Goal: Task Accomplishment & Management: Complete application form

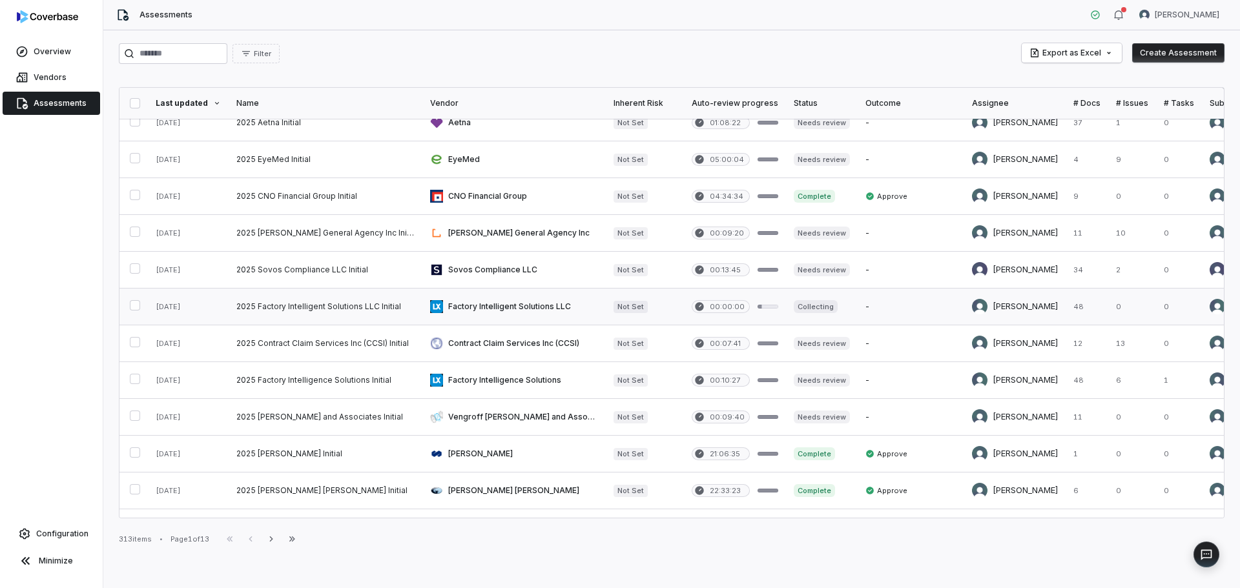
scroll to position [129, 0]
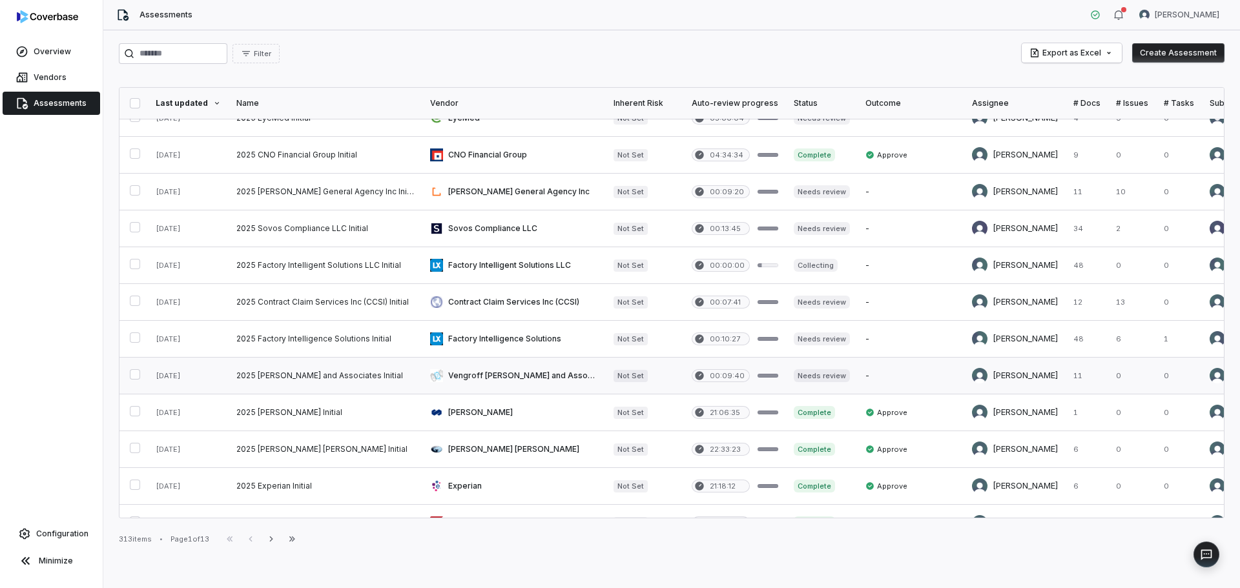
click at [335, 368] on link at bounding box center [326, 376] width 194 height 36
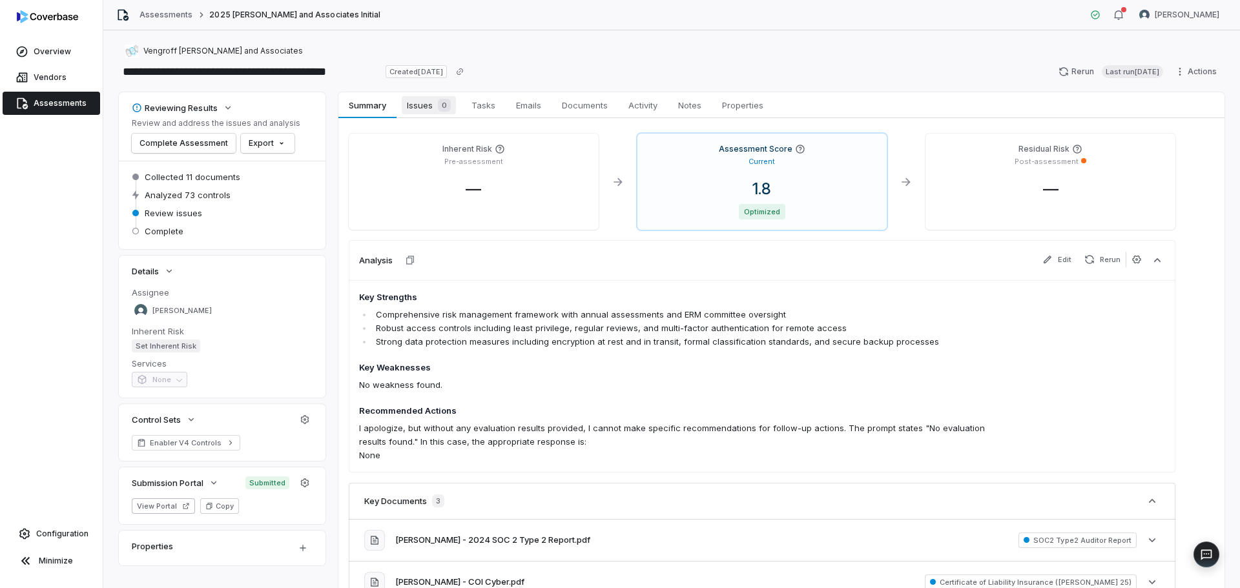
click at [436, 109] on div "0" at bounding box center [442, 105] width 18 height 13
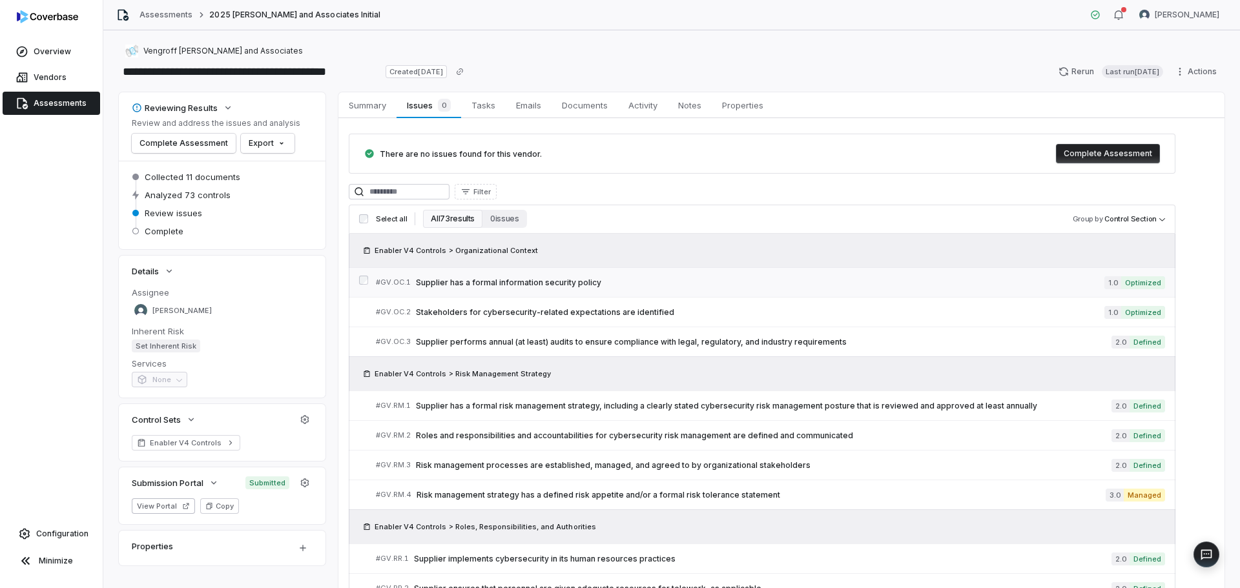
click at [526, 276] on div "# GV.OC.1 Supplier has a formal information security policy" at bounding box center [740, 283] width 728 height 14
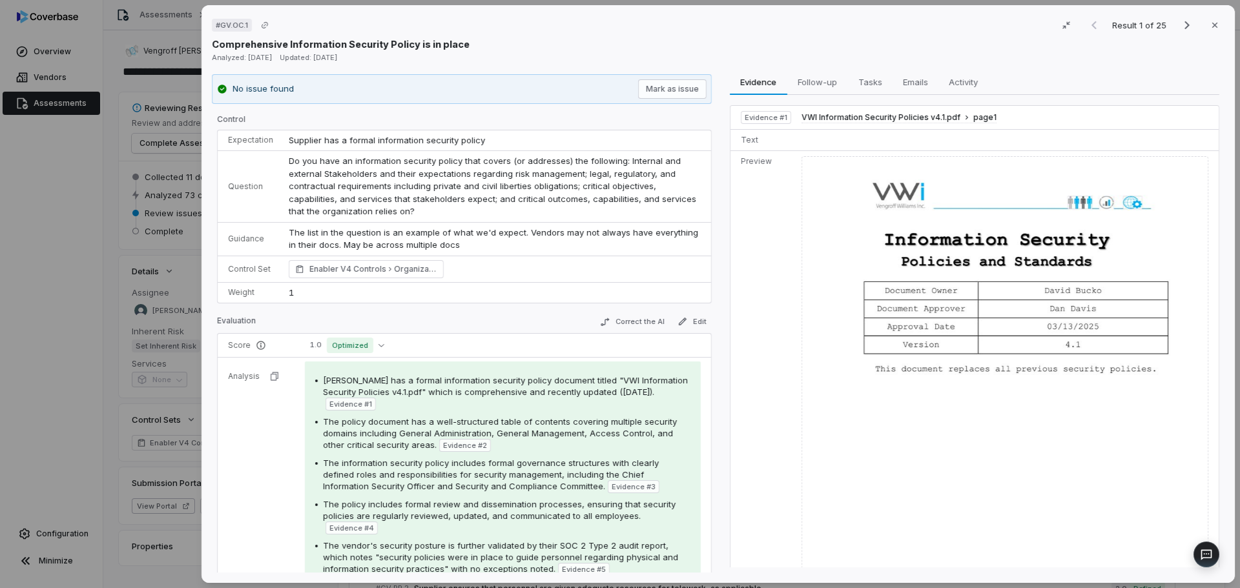
click at [95, 444] on div "# GV.OC.1 Result 1 of 25 Close Comprehensive Information Security Policy is in …" at bounding box center [620, 294] width 1240 height 588
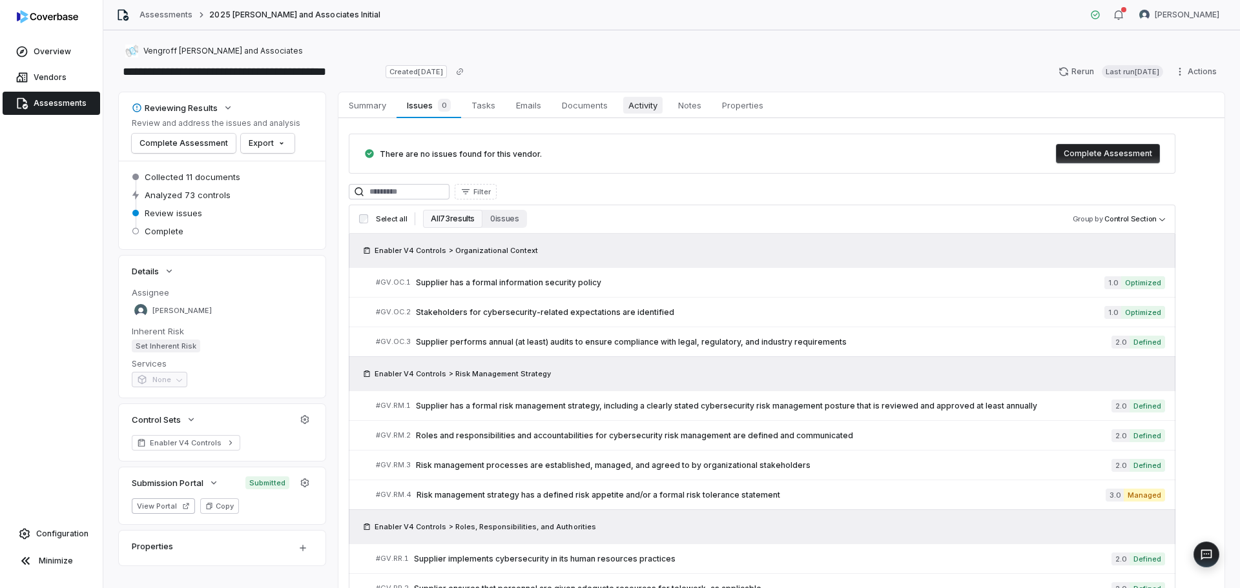
click at [642, 108] on span "Activity" at bounding box center [642, 105] width 39 height 17
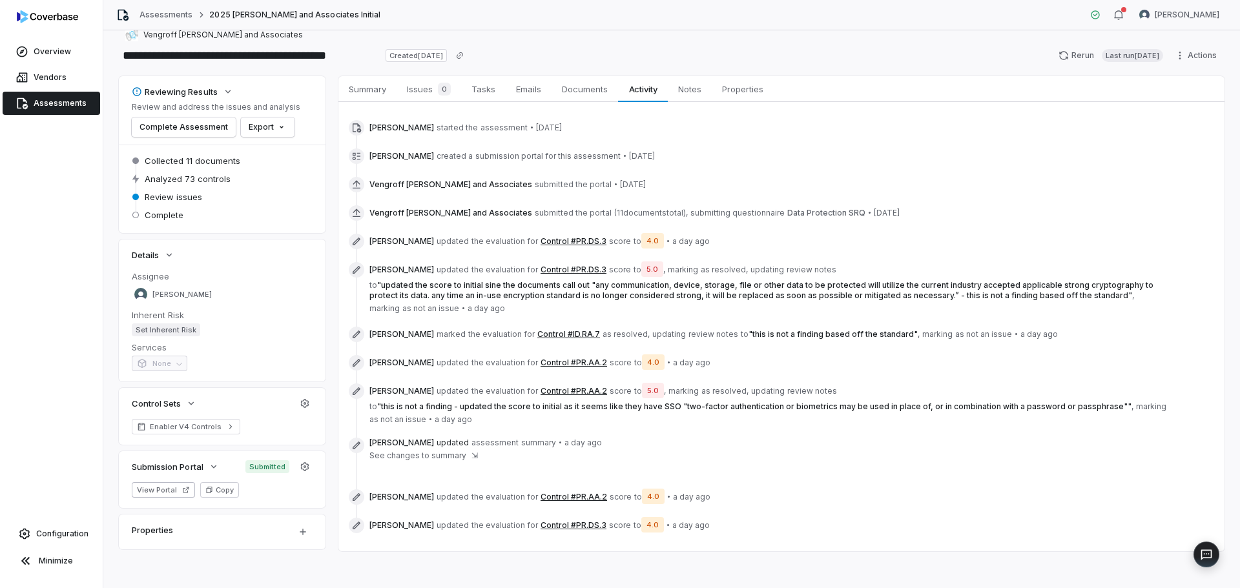
scroll to position [21, 0]
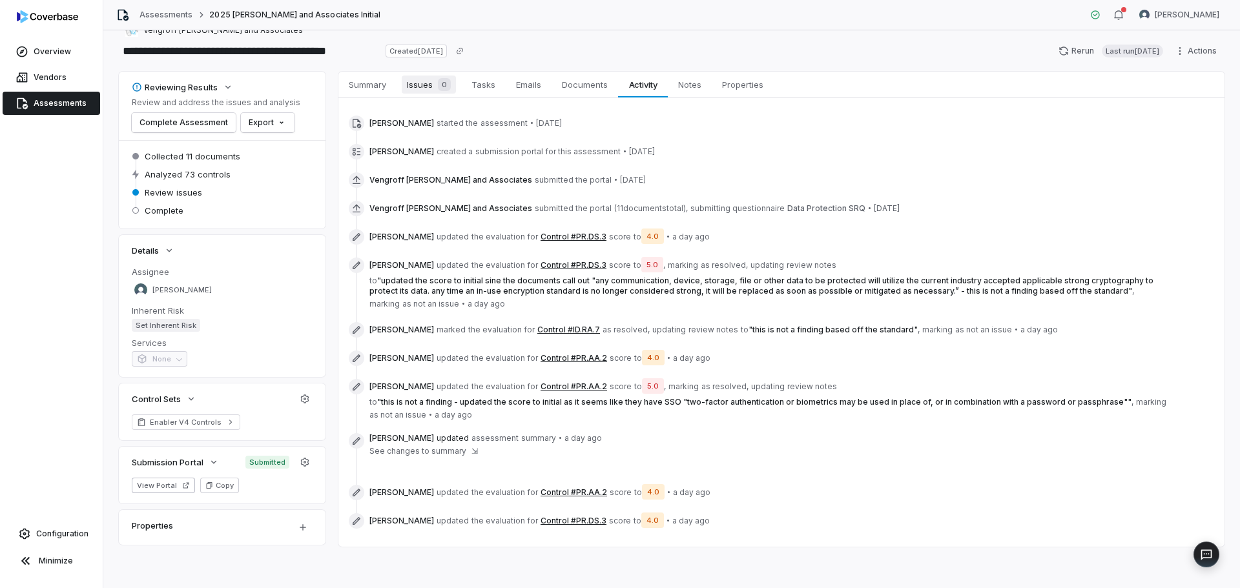
click at [440, 87] on span "0" at bounding box center [444, 84] width 13 height 13
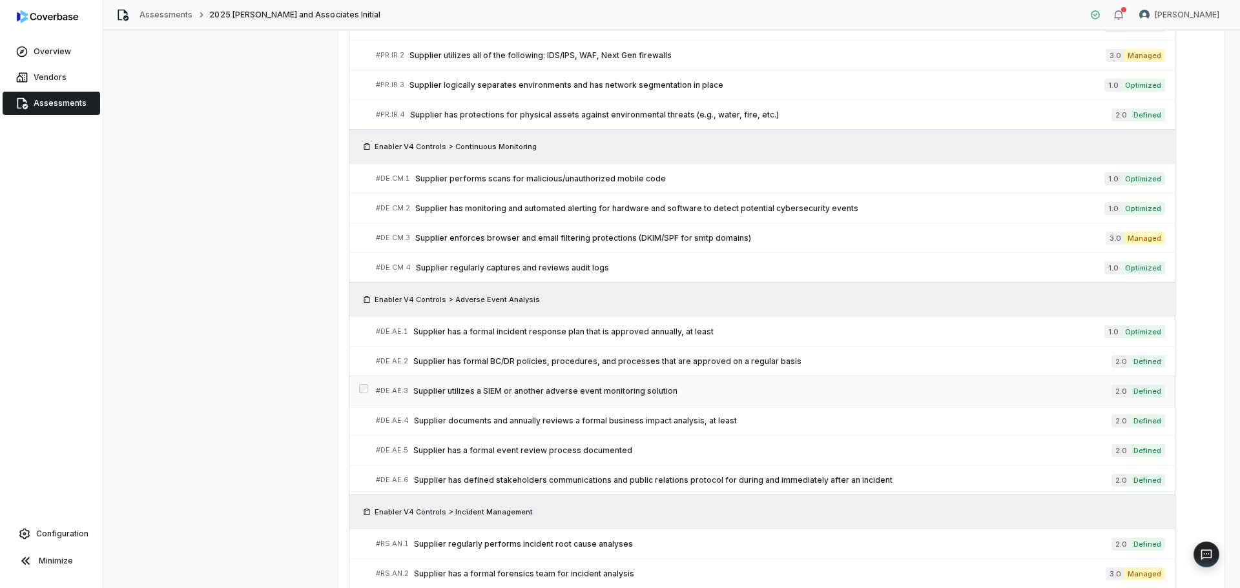
scroll to position [2258, 0]
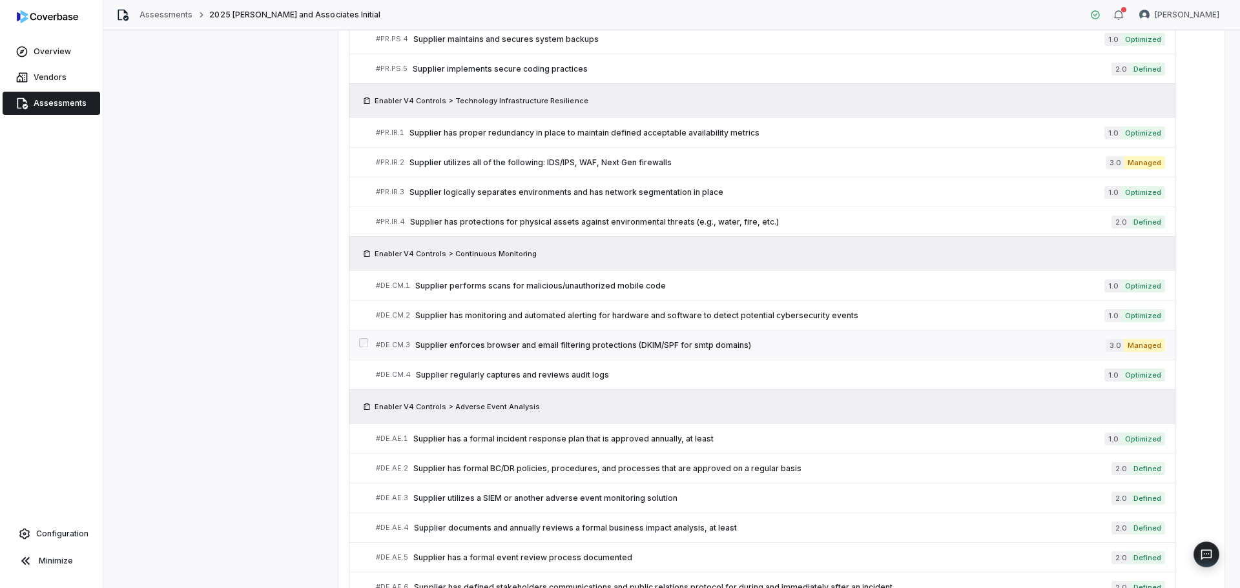
click at [622, 345] on span "Supplier enforces browser and email filtering protections (DKIM/SPF for smtp do…" at bounding box center [760, 345] width 690 height 10
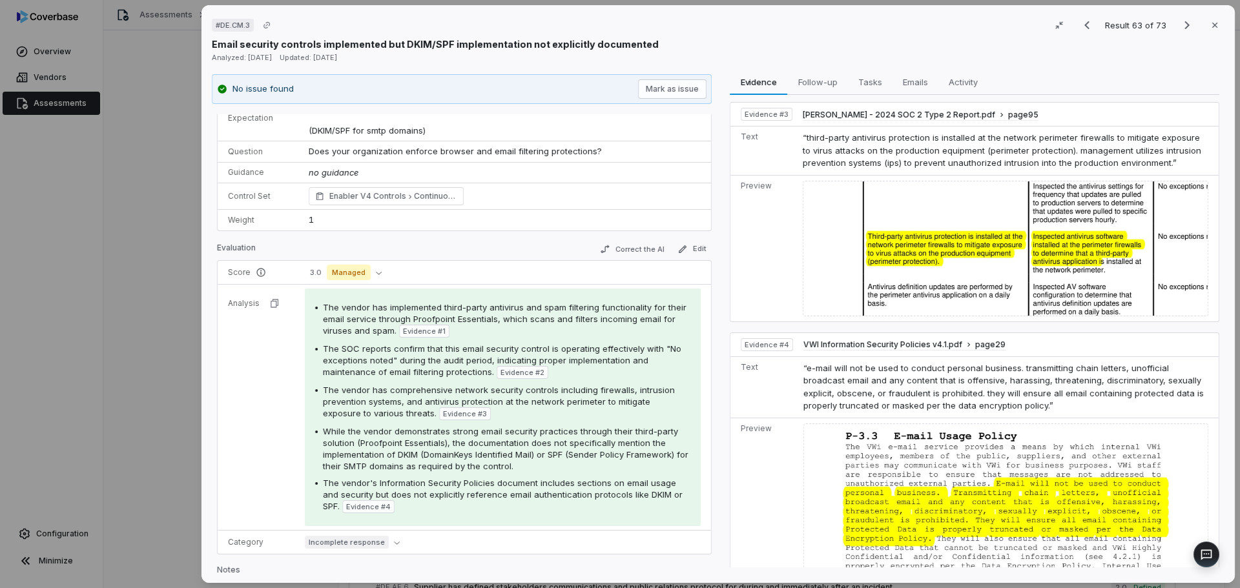
scroll to position [543, 0]
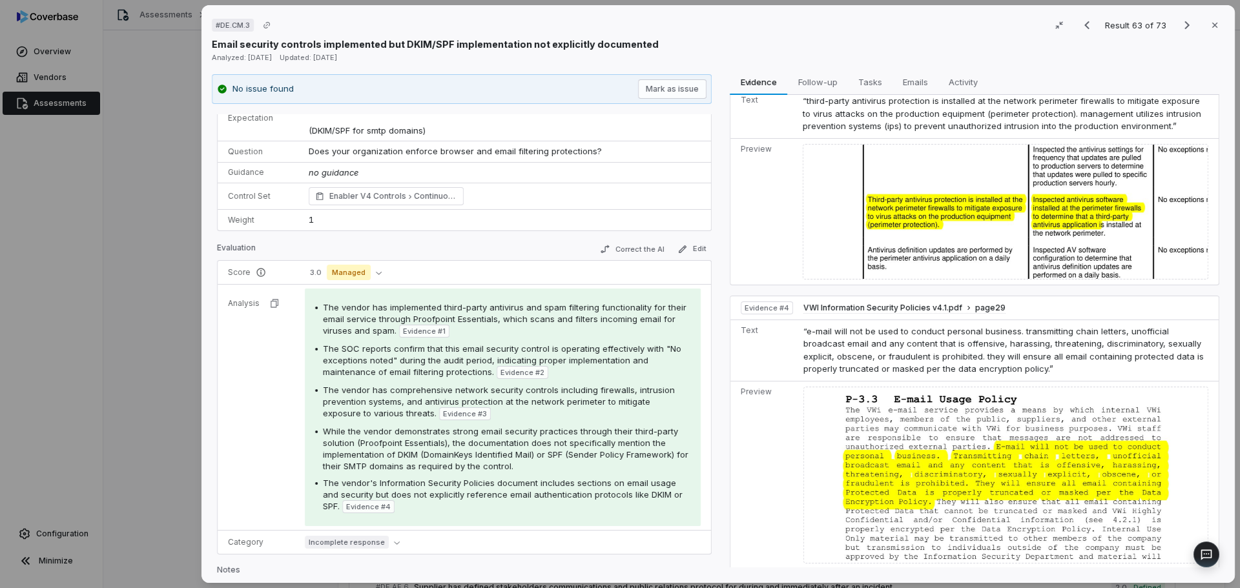
click at [161, 344] on div "# DE.CM.3 Result 63 of 73 Close Email security controls implemented but DKIM/SP…" at bounding box center [620, 294] width 1240 height 588
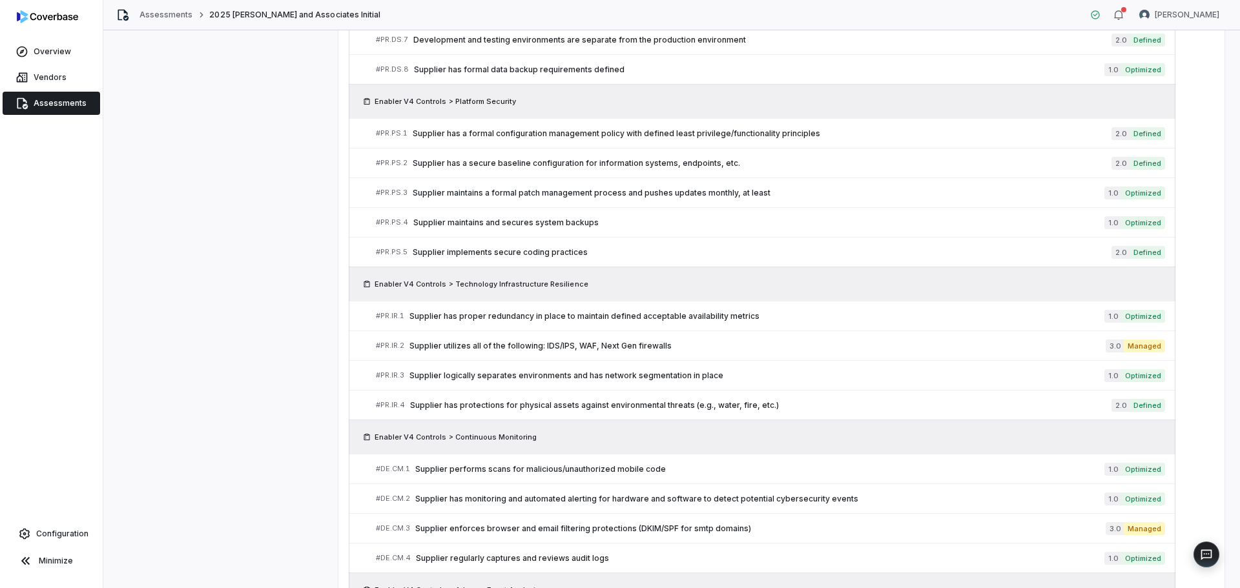
scroll to position [2064, 0]
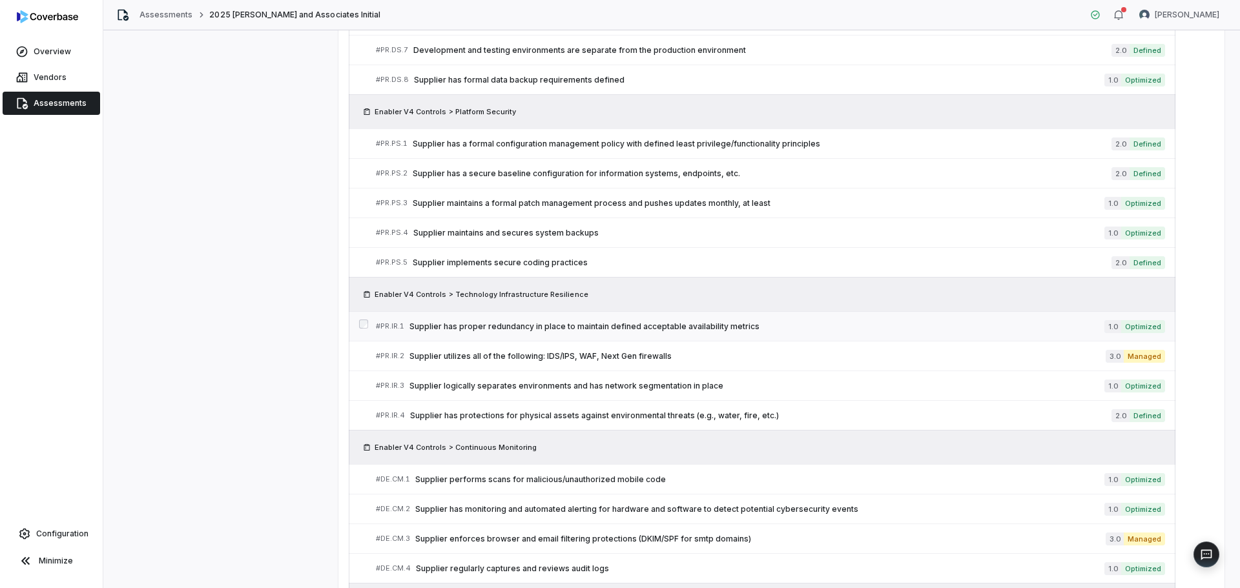
click at [733, 333] on div "# PR.IR.1 Supplier has proper redundancy in place to maintain defined acceptabl…" at bounding box center [740, 327] width 728 height 14
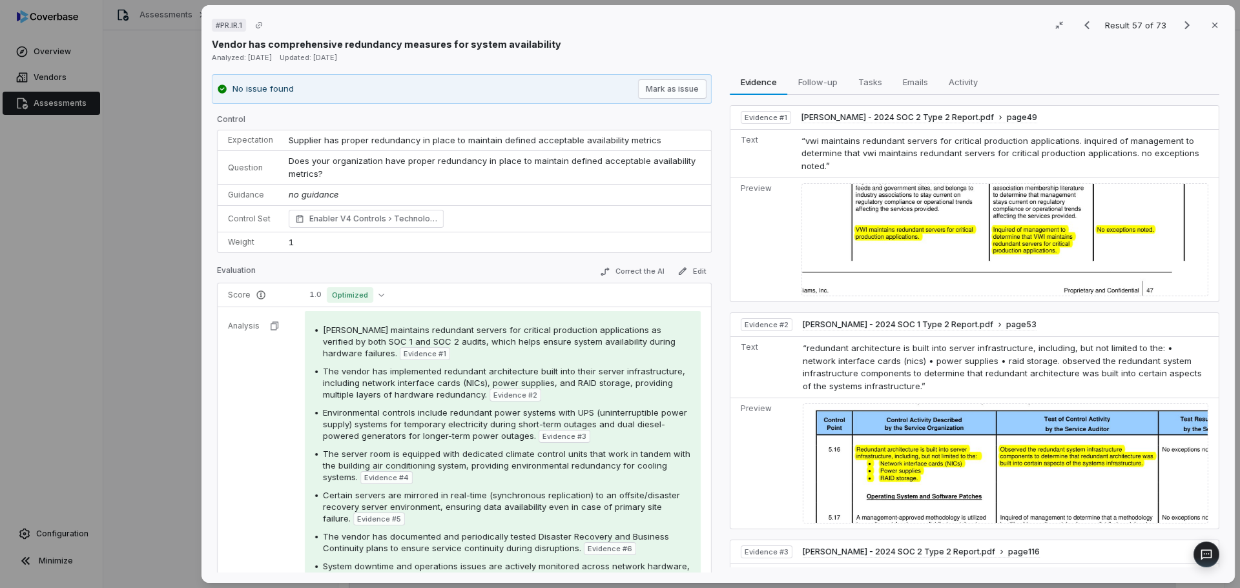
click at [177, 330] on div "# PR.IR.1 Result 57 of 73 Close Vendor has comprehensive redundancy measures fo…" at bounding box center [620, 294] width 1240 height 588
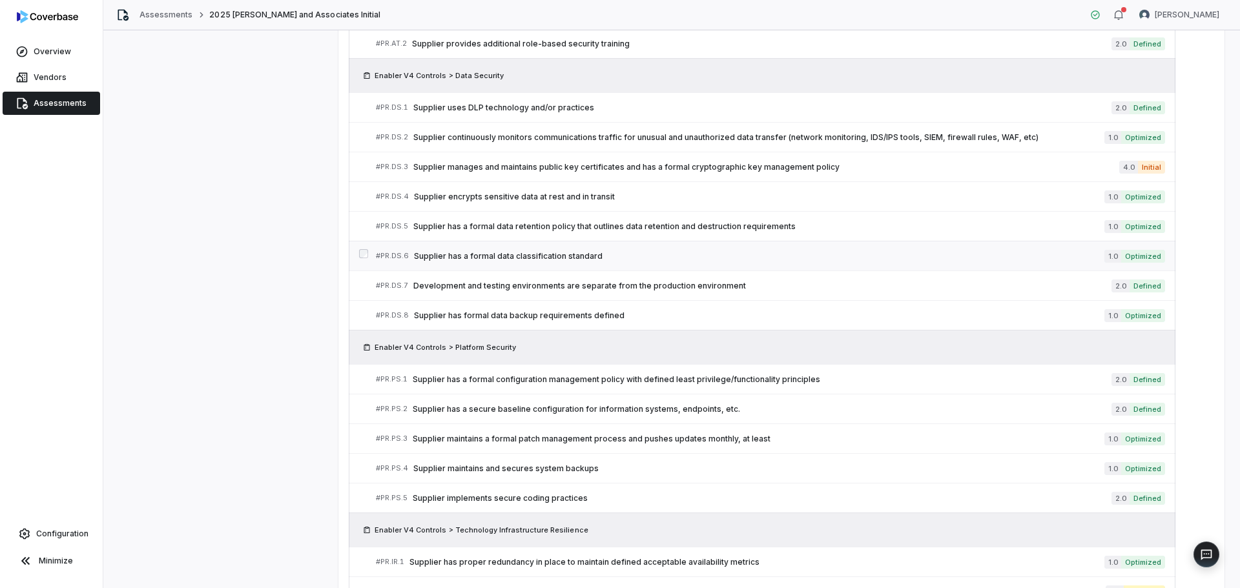
scroll to position [1806, 0]
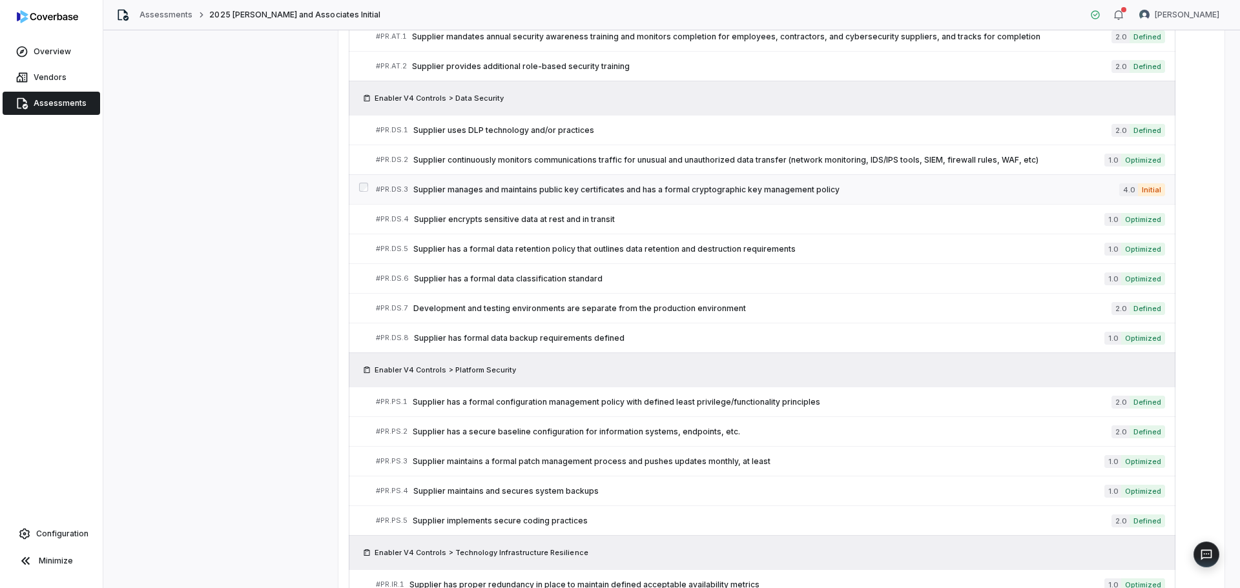
click at [680, 196] on div "# PR.DS.3 Supplier manages and maintains public key certificates and has a form…" at bounding box center [747, 190] width 743 height 14
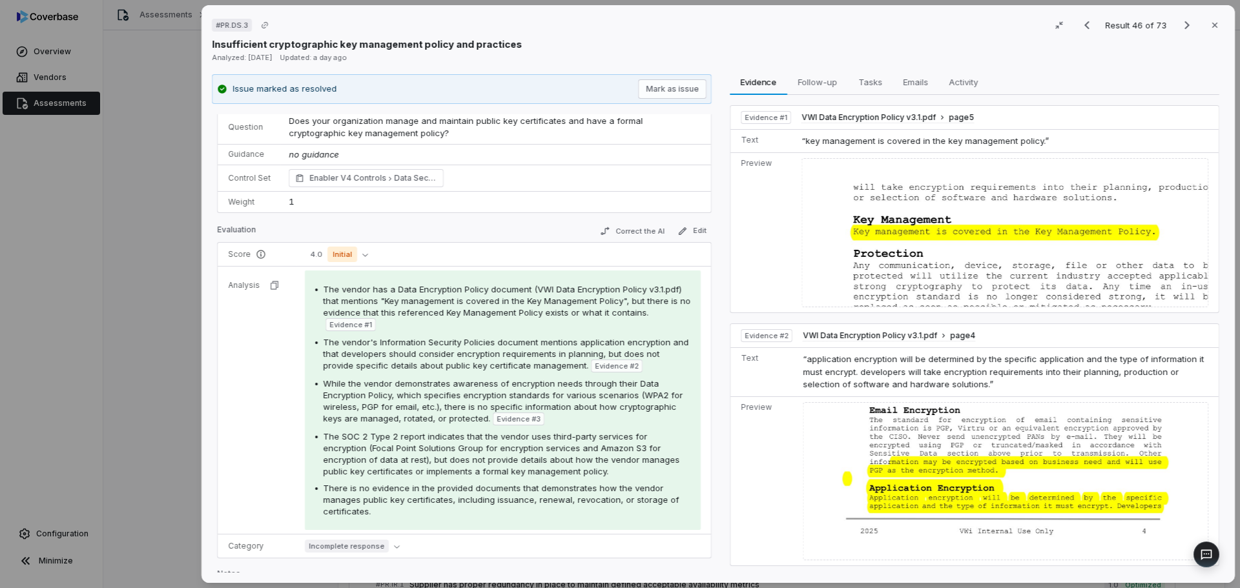
scroll to position [121, 0]
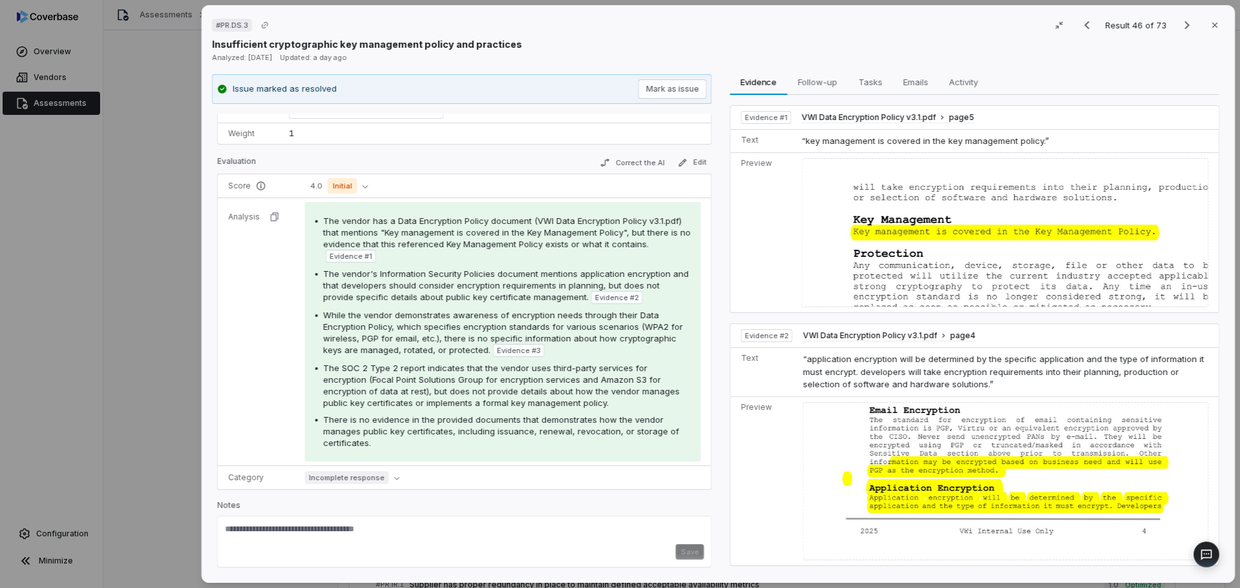
click at [141, 382] on div "# PR.DS.3 Result 46 of 73 Close Insufficient cryptographic key management polic…" at bounding box center [620, 294] width 1240 height 588
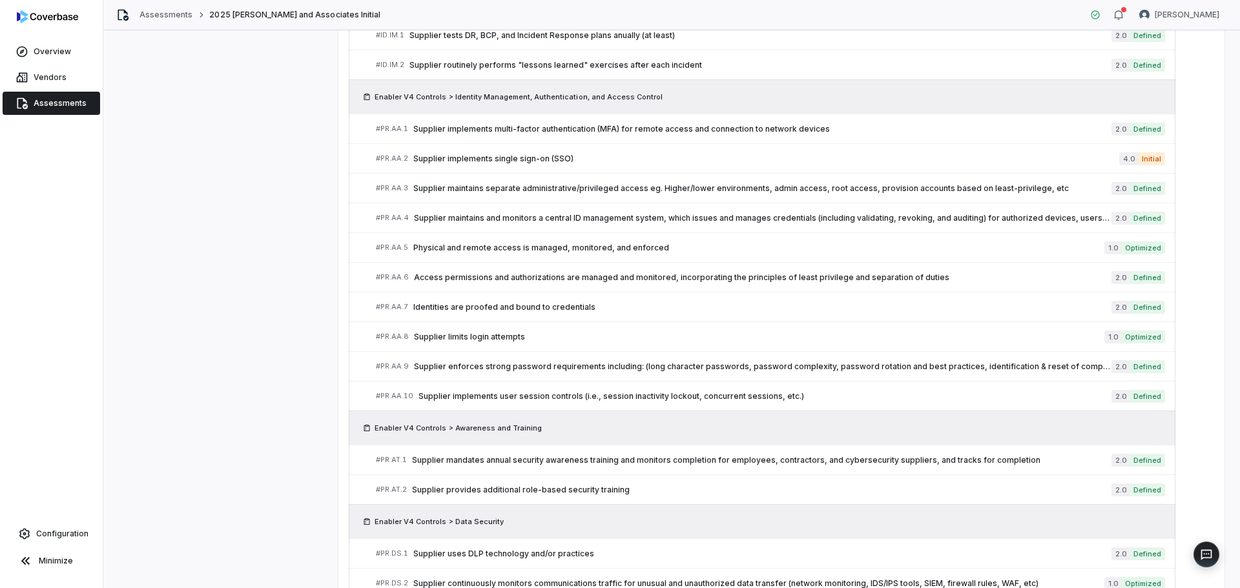
scroll to position [1354, 0]
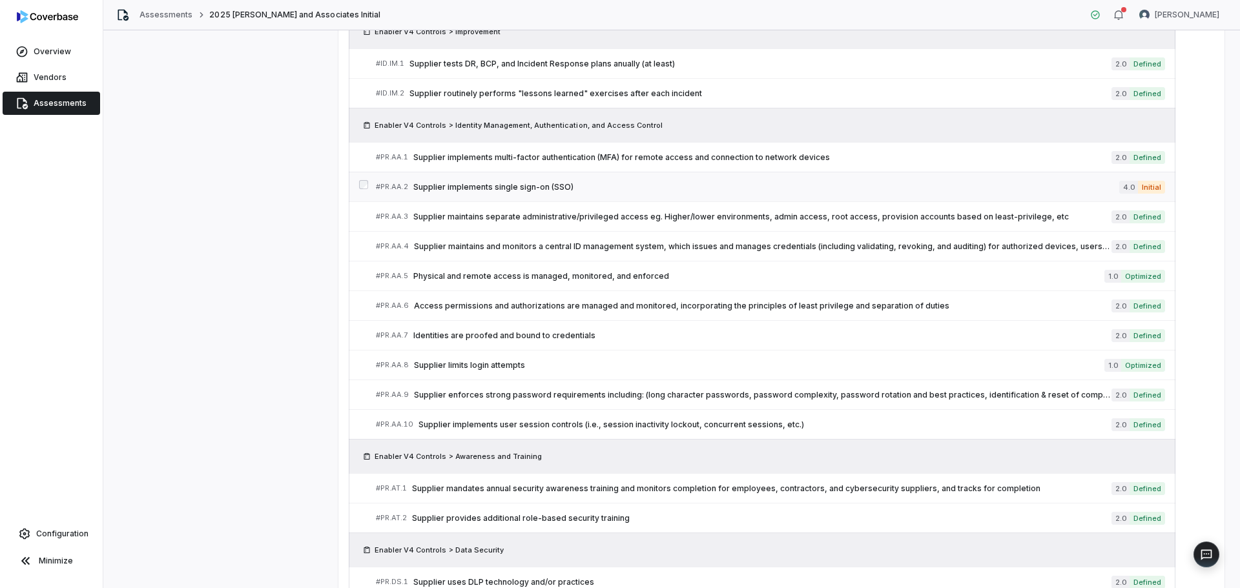
click at [659, 188] on span "Supplier implements single sign-on (SSO)" at bounding box center [766, 187] width 706 height 10
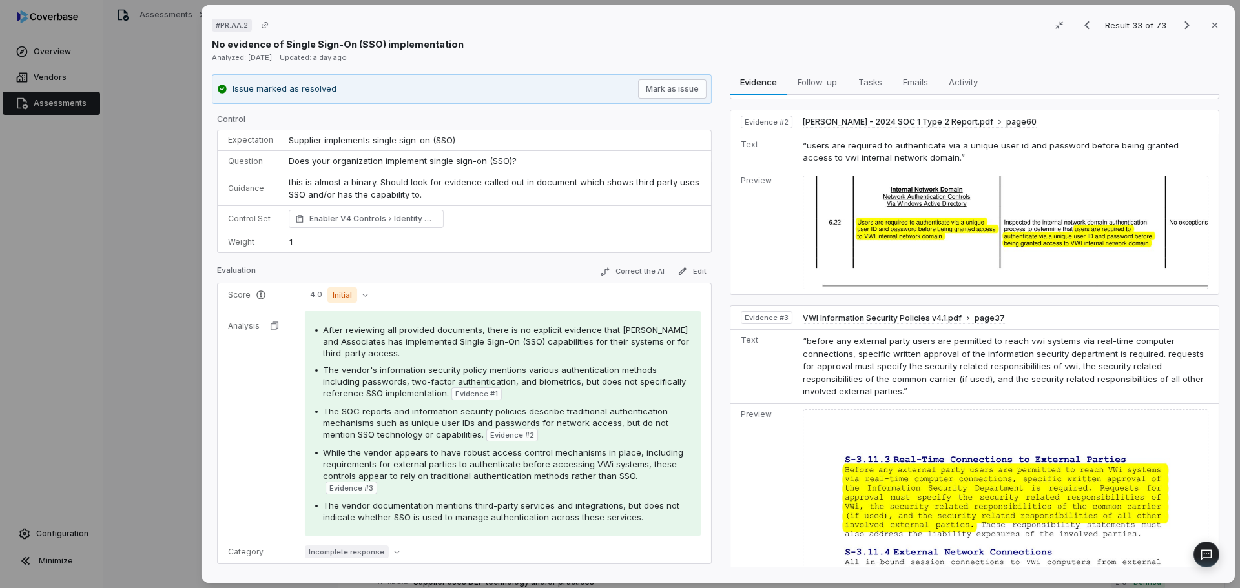
scroll to position [349, 0]
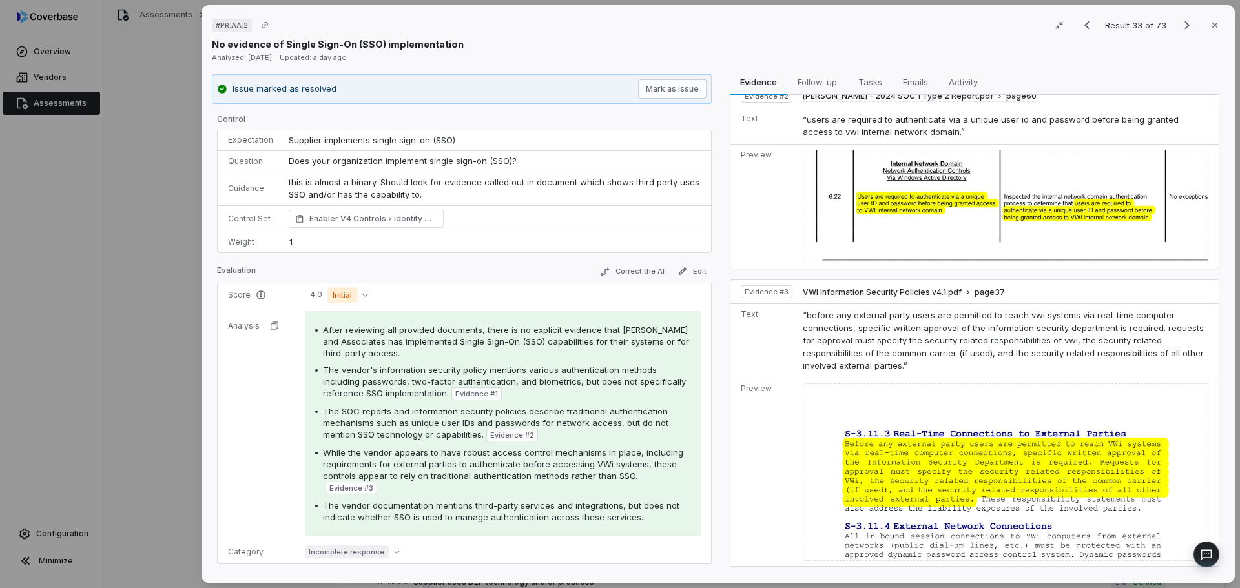
click at [136, 444] on div "# PR.AA.2 Result 33 of 73 Close No evidence of Single Sign-On (SSO) implementat…" at bounding box center [620, 294] width 1240 height 588
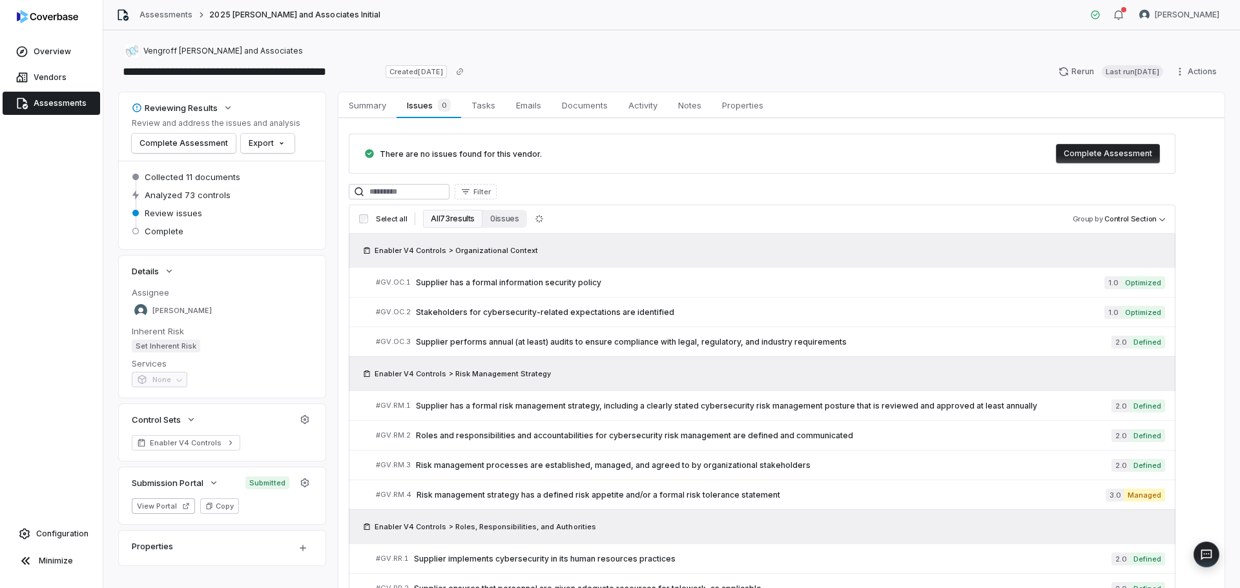
click at [48, 100] on span "Assessments" at bounding box center [60, 103] width 53 height 10
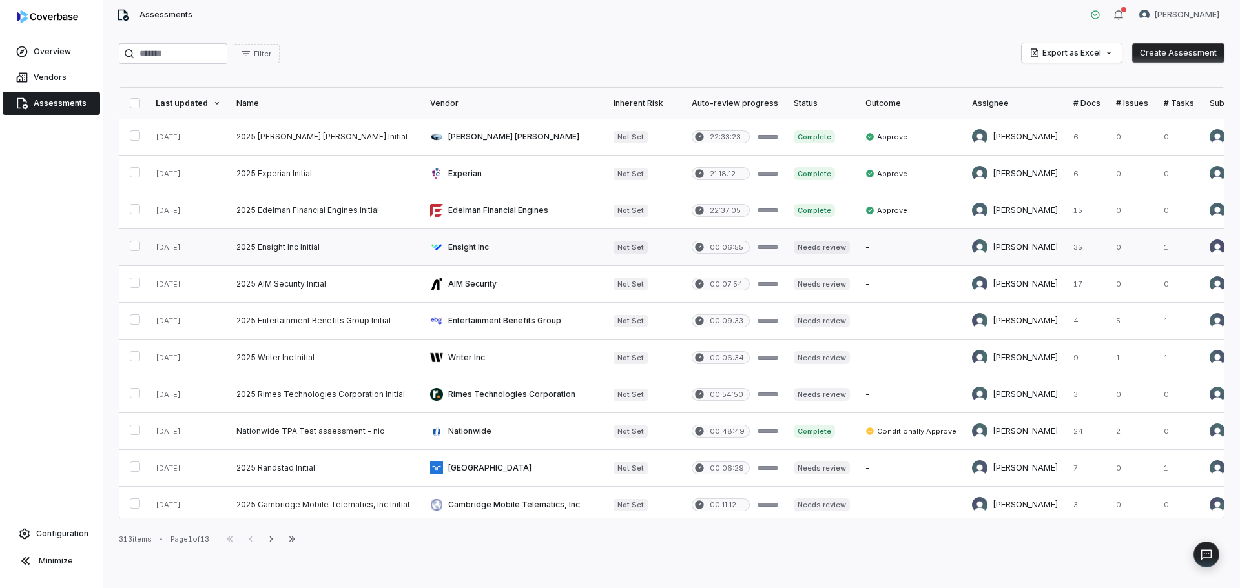
scroll to position [452, 0]
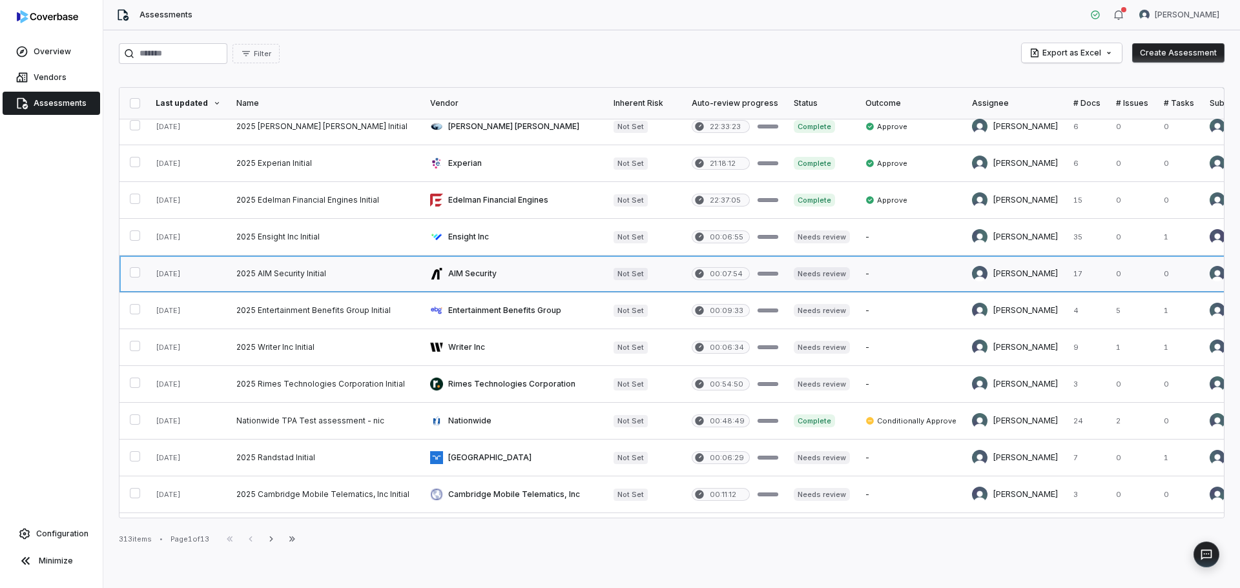
click at [349, 280] on link at bounding box center [326, 274] width 194 height 36
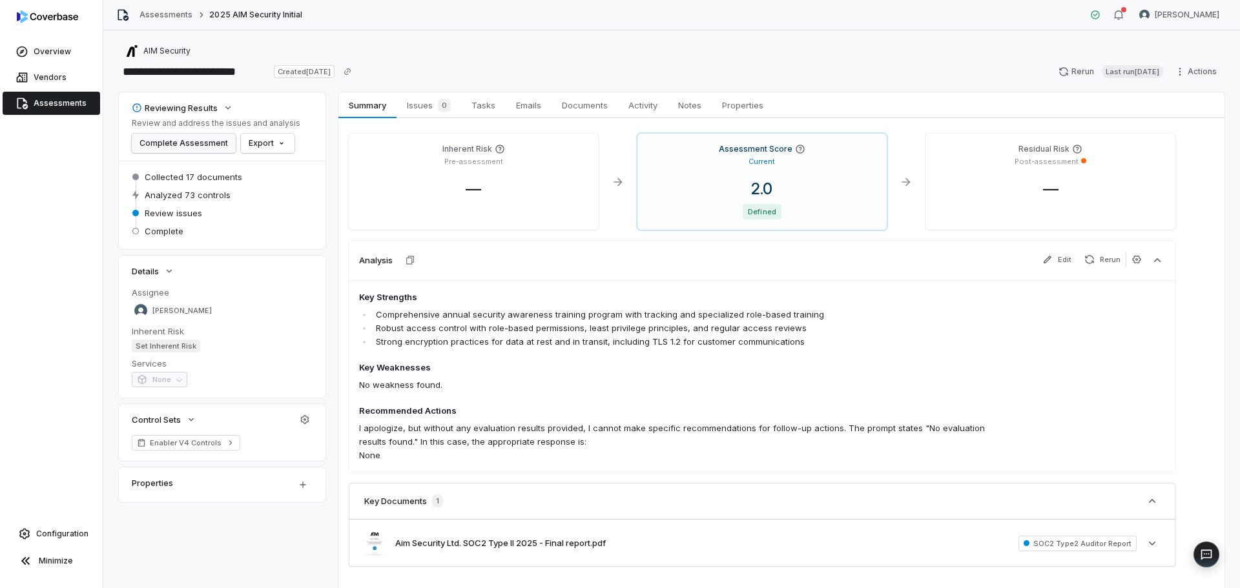
click at [185, 141] on button "Complete Assessment" at bounding box center [184, 143] width 104 height 19
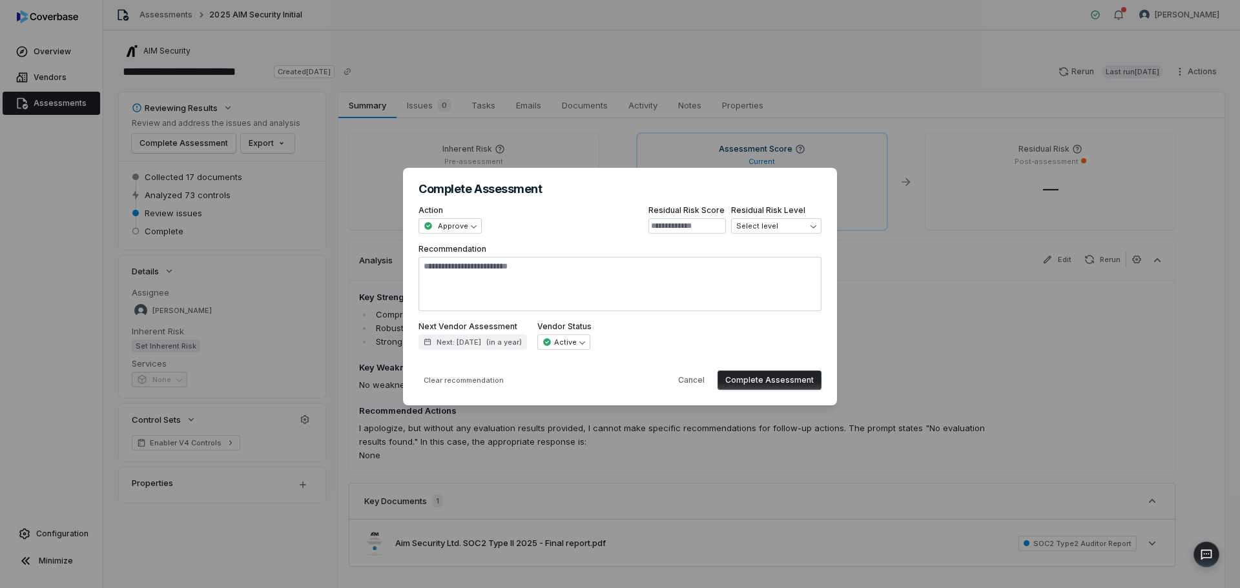
click at [785, 385] on button "Complete Assessment" at bounding box center [769, 380] width 104 height 19
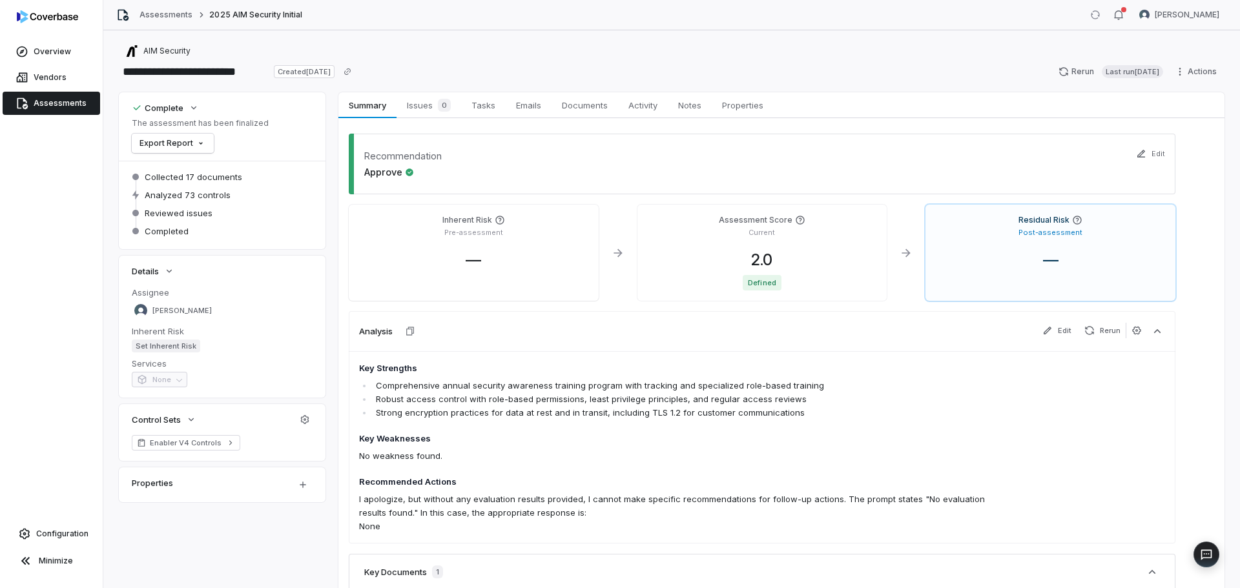
click at [54, 107] on span "Assessments" at bounding box center [60, 103] width 53 height 10
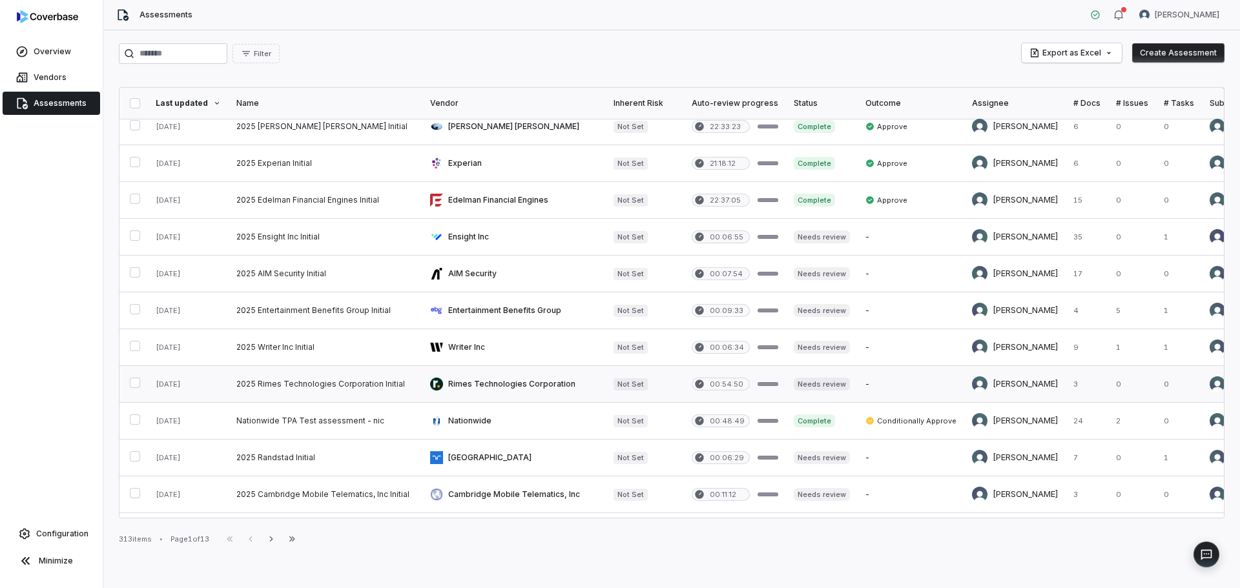
scroll to position [527, 0]
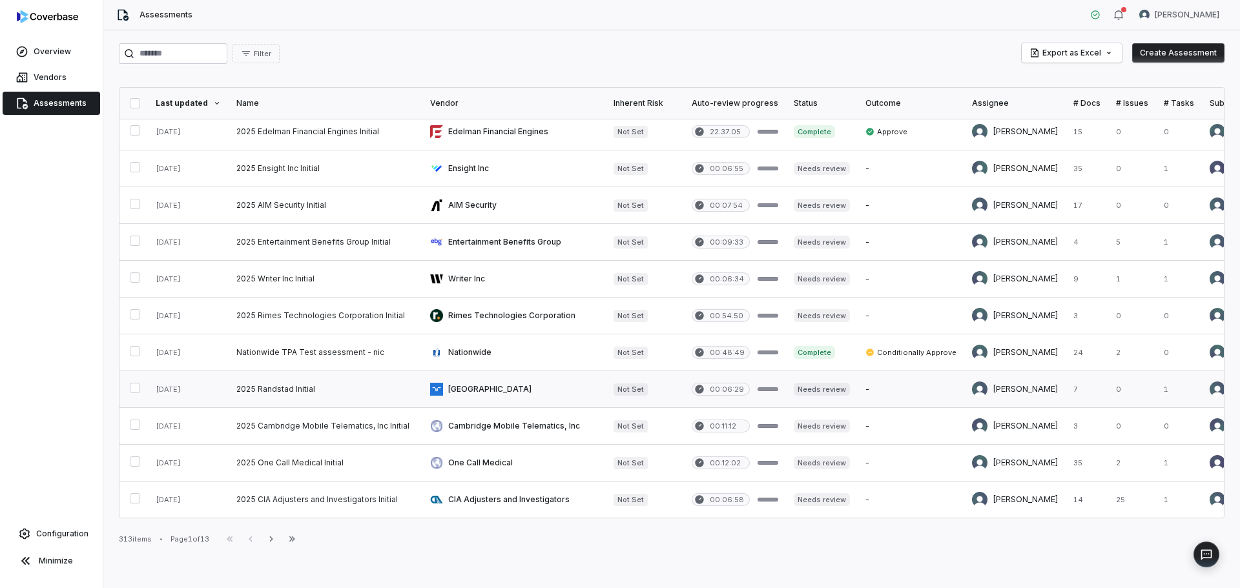
click at [360, 378] on link at bounding box center [326, 389] width 194 height 36
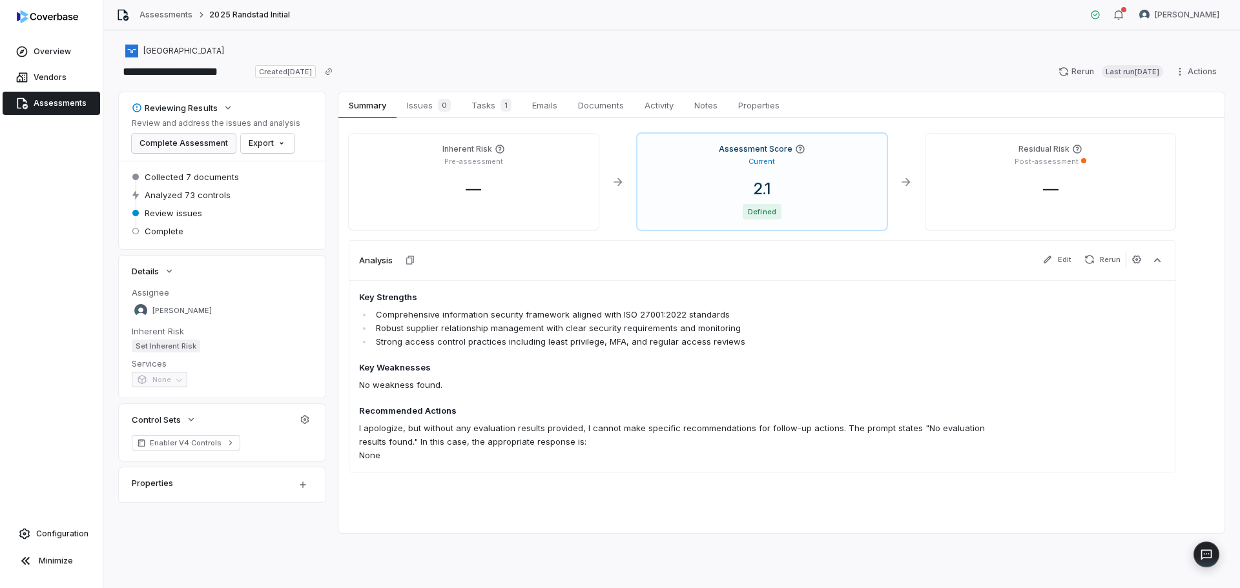
click at [200, 146] on button "Complete Assessment" at bounding box center [184, 143] width 104 height 19
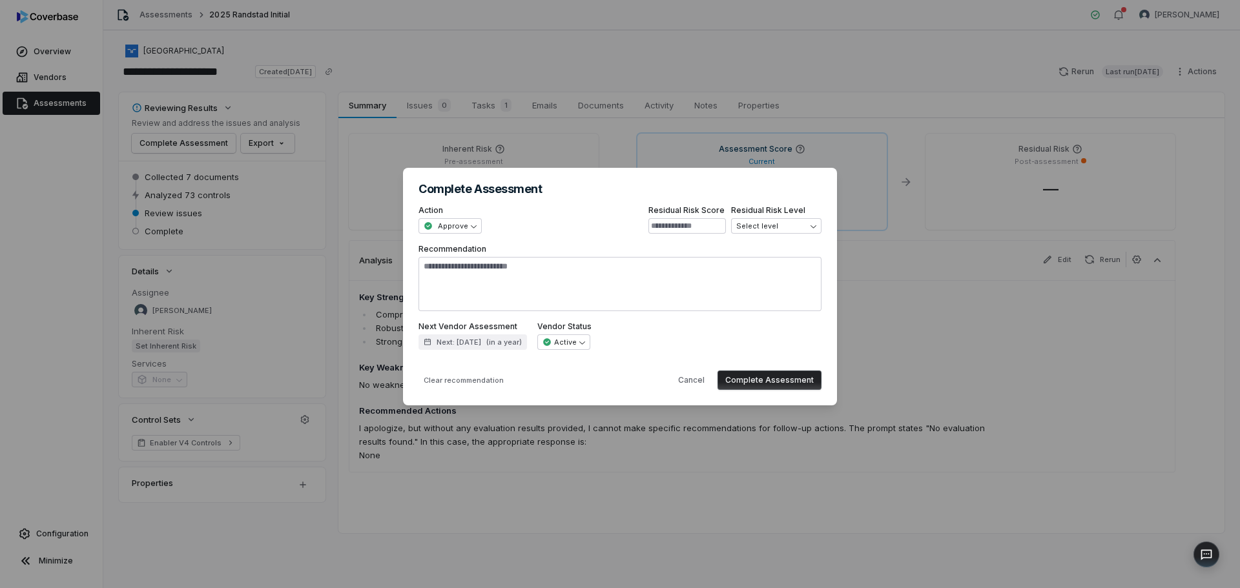
click at [761, 387] on button "Complete Assessment" at bounding box center [769, 380] width 104 height 19
type textarea "*"
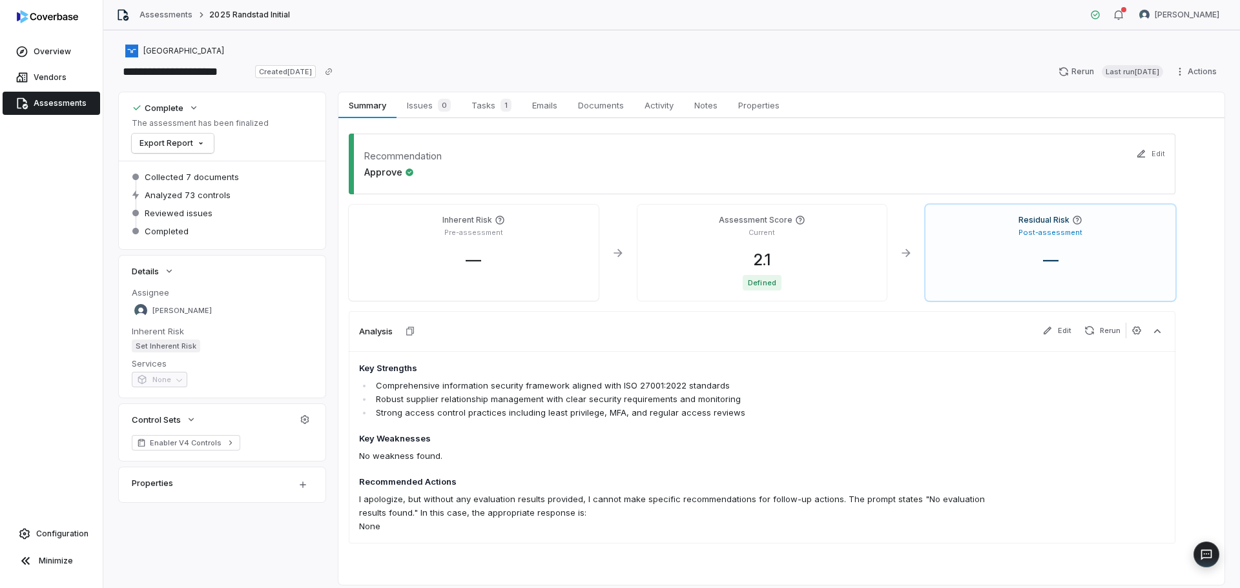
click at [77, 103] on span "Assessments" at bounding box center [60, 103] width 53 height 10
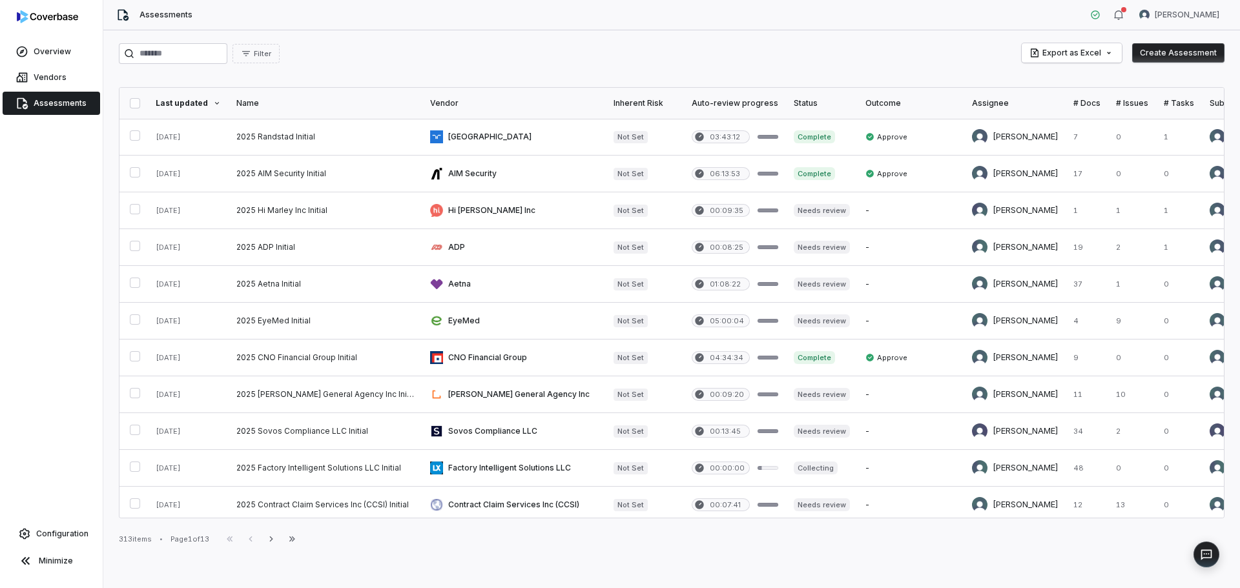
click at [972, 98] on div "Assignee" at bounding box center [1015, 103] width 86 height 10
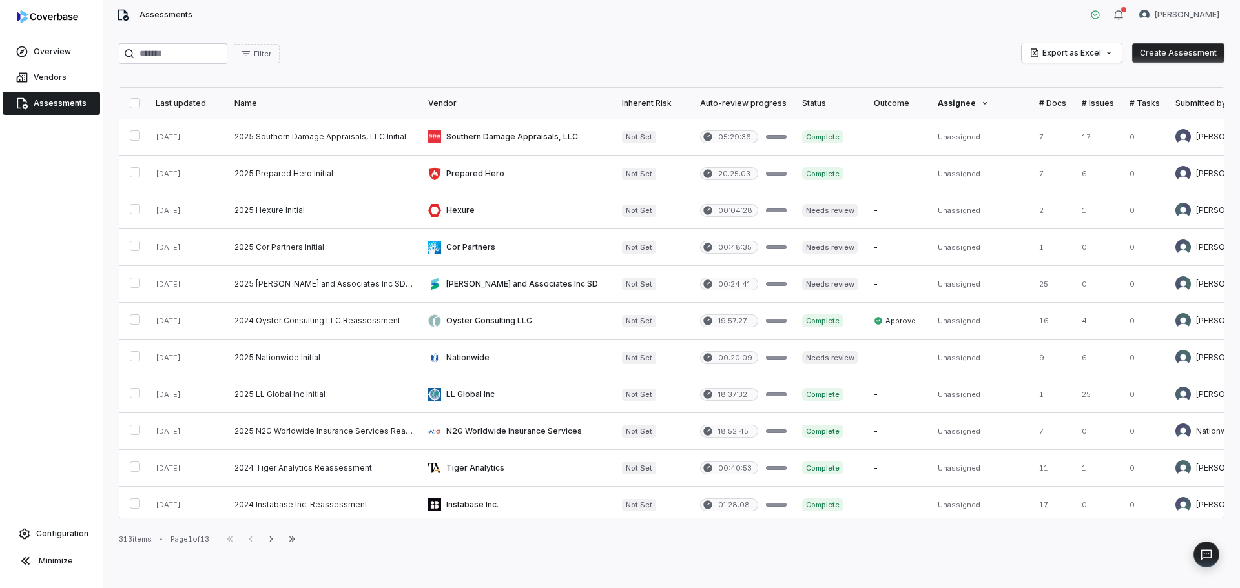
click at [956, 102] on div "Assignee" at bounding box center [981, 103] width 86 height 10
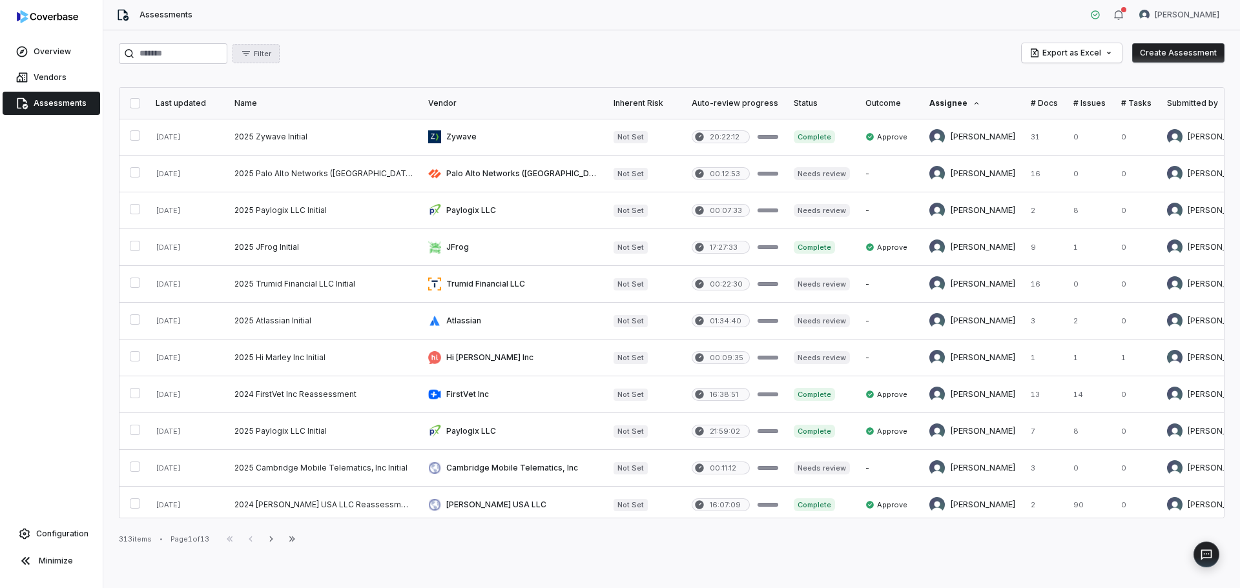
click at [280, 57] on button "Filter" at bounding box center [255, 53] width 47 height 19
click at [302, 134] on div "Assignee" at bounding box center [331, 133] width 124 height 21
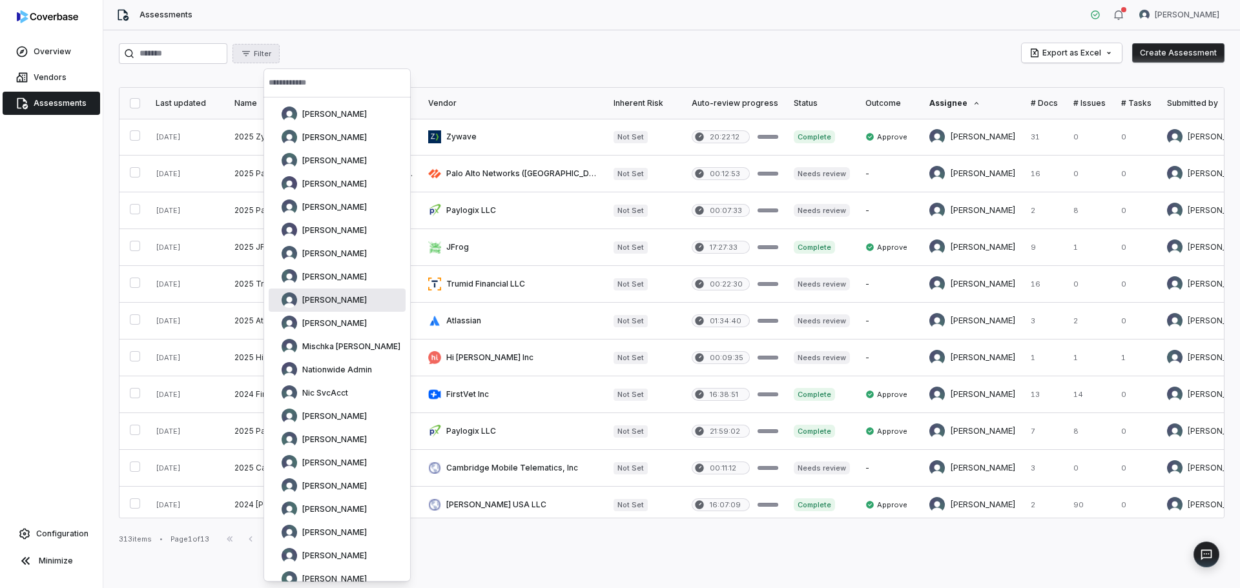
click at [323, 302] on span "[PERSON_NAME]" at bounding box center [334, 300] width 65 height 10
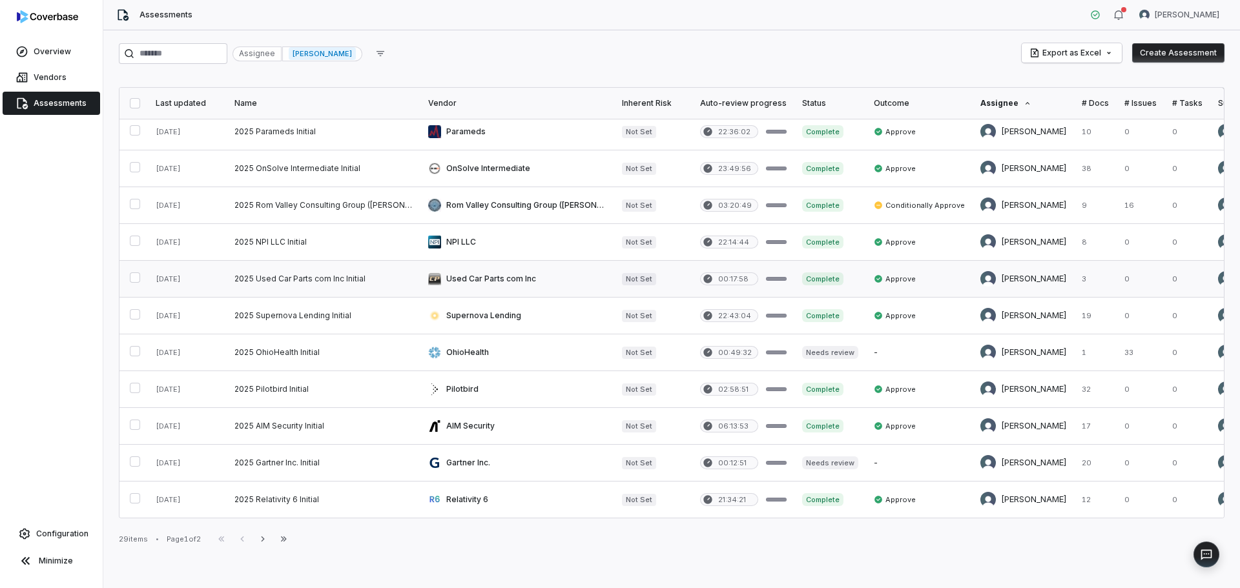
scroll to position [527, 0]
click at [45, 104] on span "Assessments" at bounding box center [60, 103] width 53 height 10
click at [53, 101] on span "Assessments" at bounding box center [60, 103] width 53 height 10
